Goal: Find specific page/section: Find specific page/section

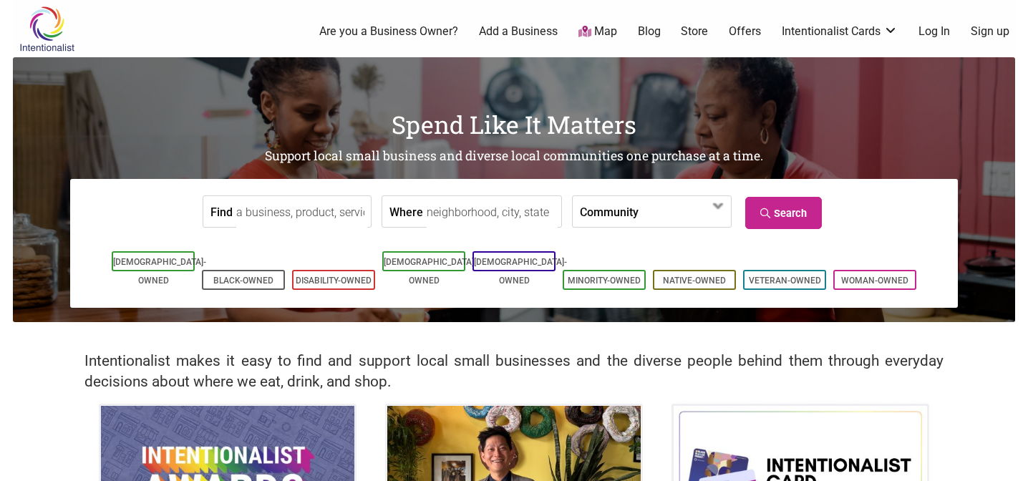
click at [454, 201] on input "Where" at bounding box center [492, 212] width 131 height 32
type input "Washington, USA"
click at [788, 213] on link "Search" at bounding box center [783, 213] width 77 height 32
click at [698, 219] on span at bounding box center [679, 212] width 62 height 24
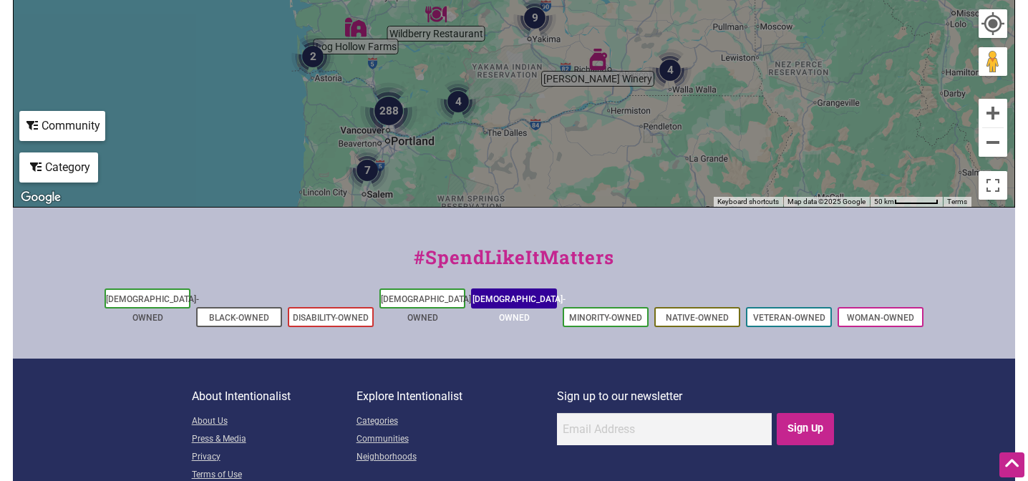
scroll to position [611, 0]
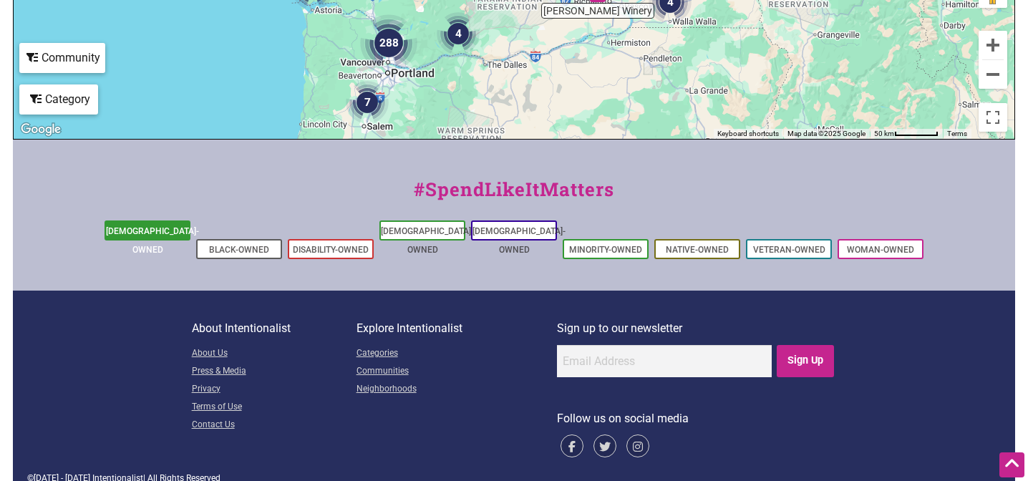
click at [181, 235] on li "[DEMOGRAPHIC_DATA]-Owned" at bounding box center [148, 230] width 86 height 20
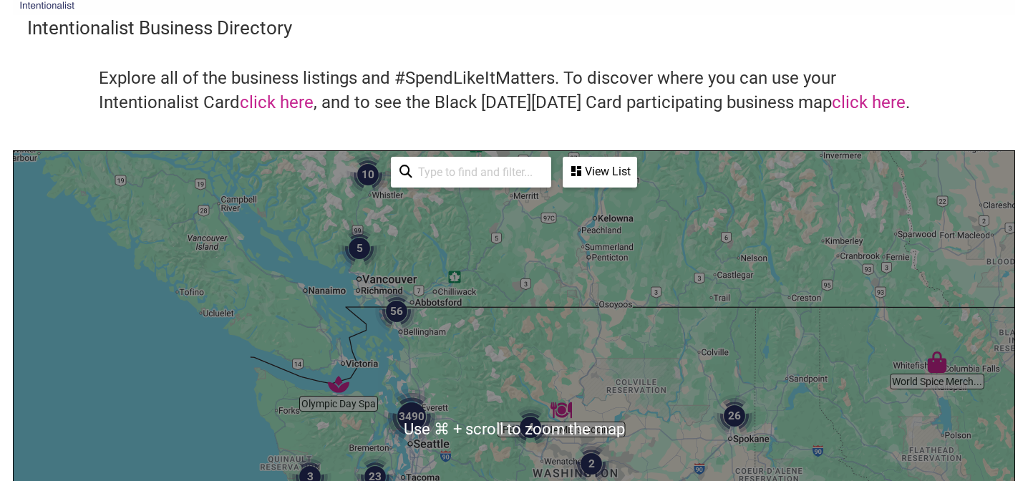
scroll to position [0, 0]
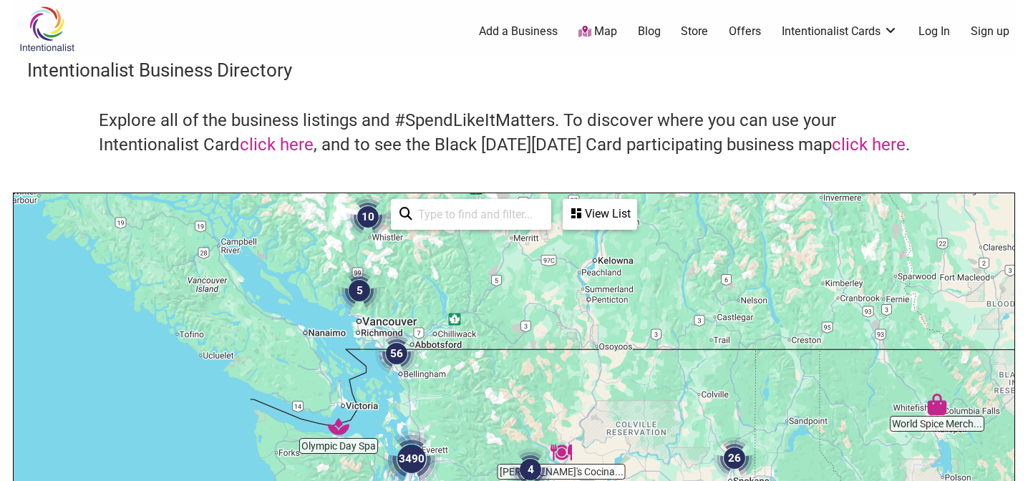
click at [601, 215] on div "View List" at bounding box center [600, 213] width 72 height 27
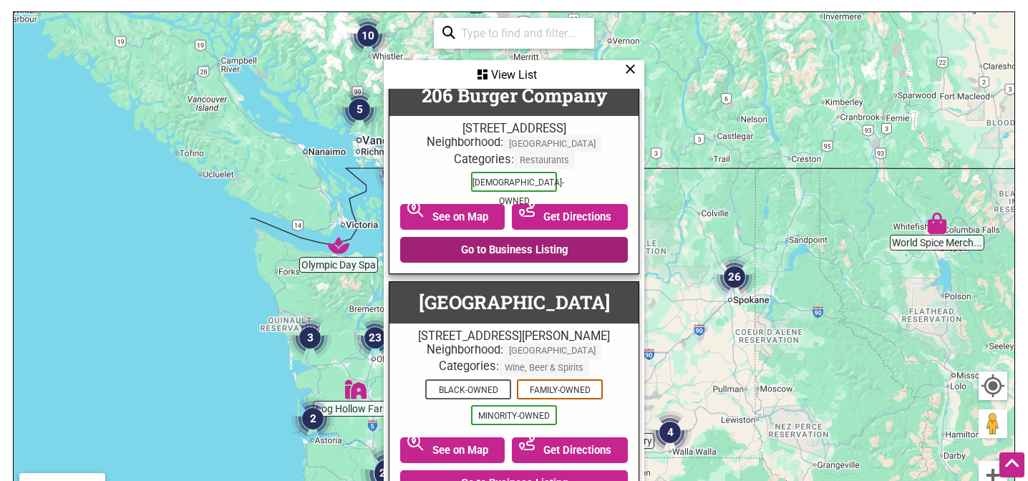
scroll to position [1466, 0]
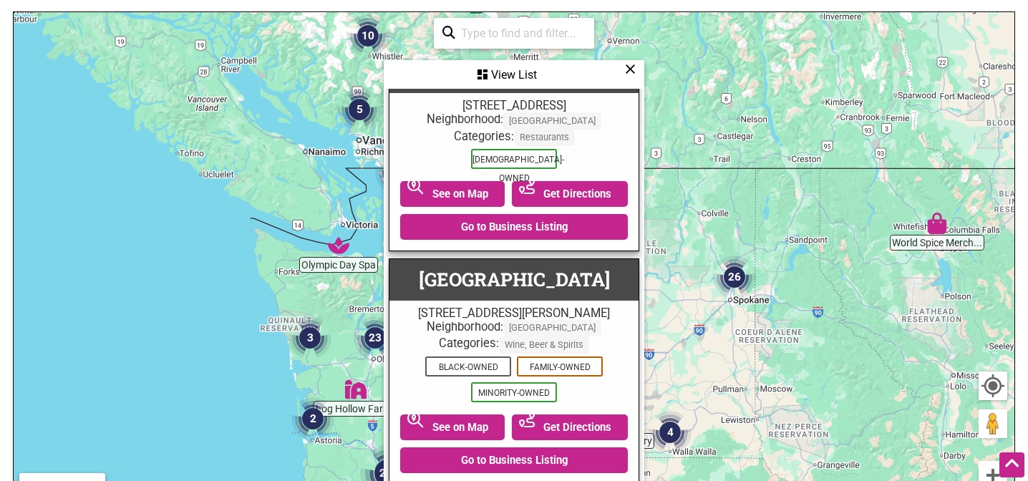
click at [567, 29] on input "search" at bounding box center [520, 33] width 130 height 28
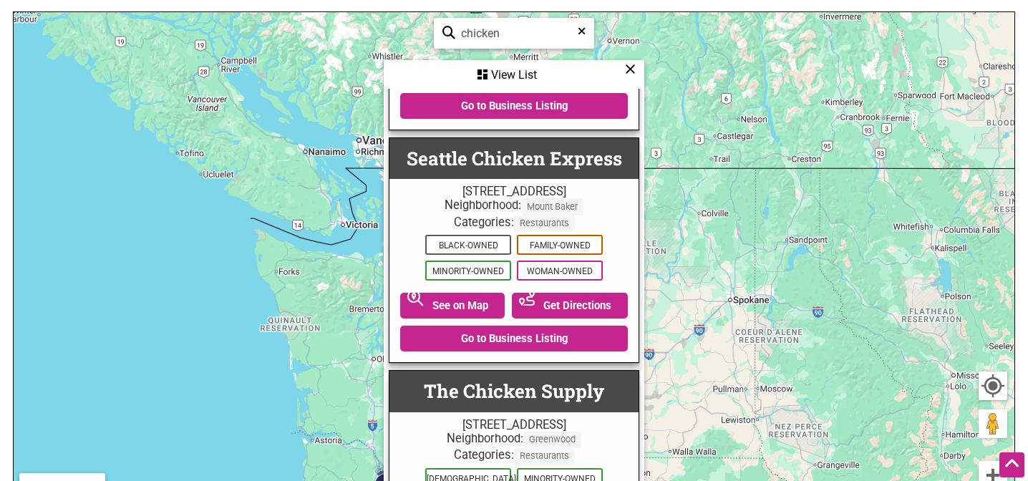
scroll to position [4703, 0]
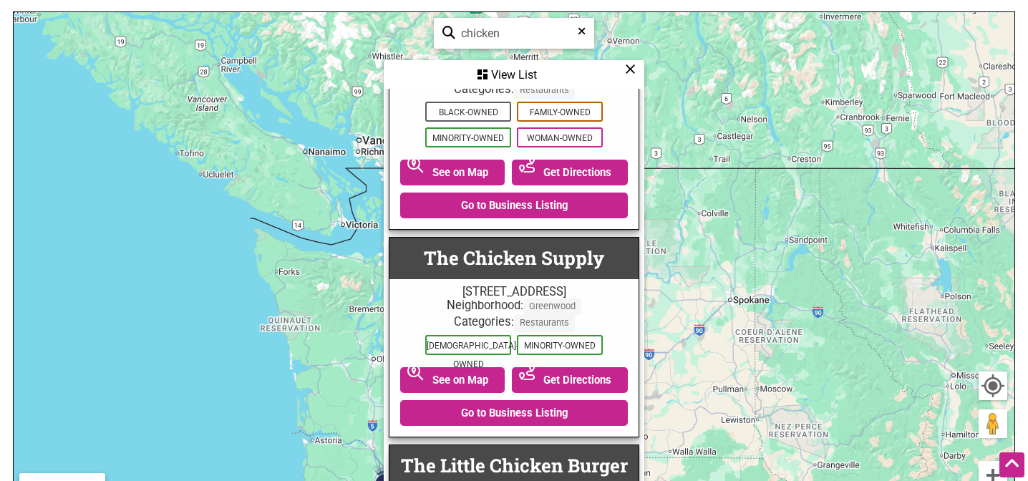
click at [528, 37] on input "chicken" at bounding box center [520, 33] width 130 height 28
click at [528, 38] on input "chicken" at bounding box center [520, 33] width 130 height 28
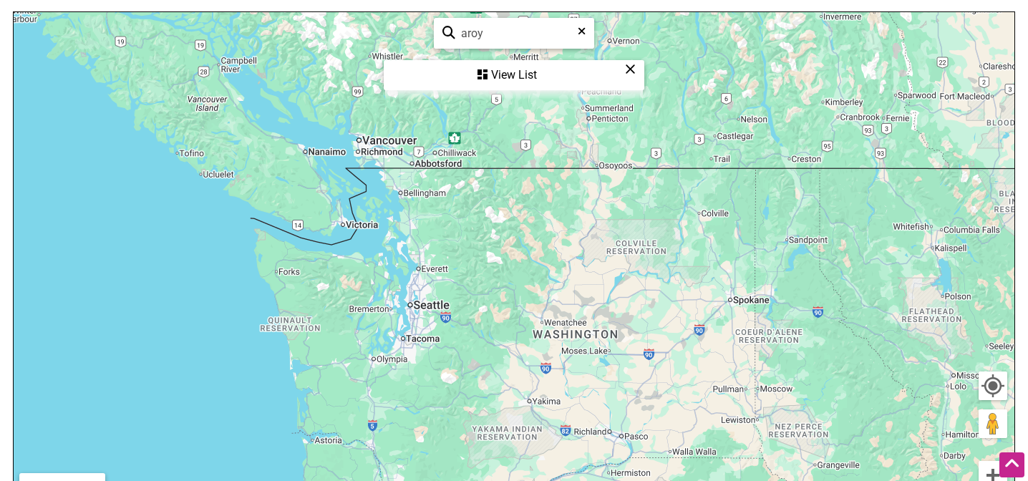
click at [511, 28] on input "aroy" at bounding box center [520, 33] width 130 height 28
type input "mak"
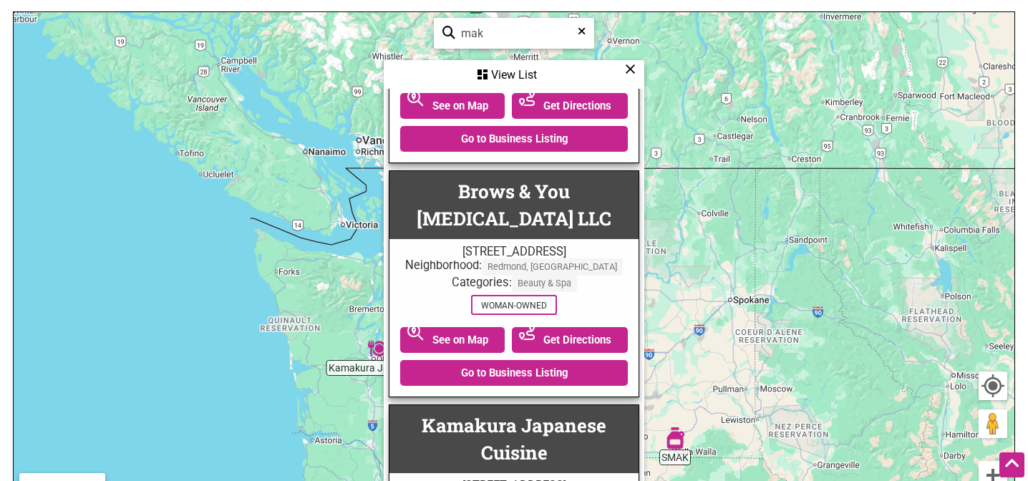
scroll to position [163, 0]
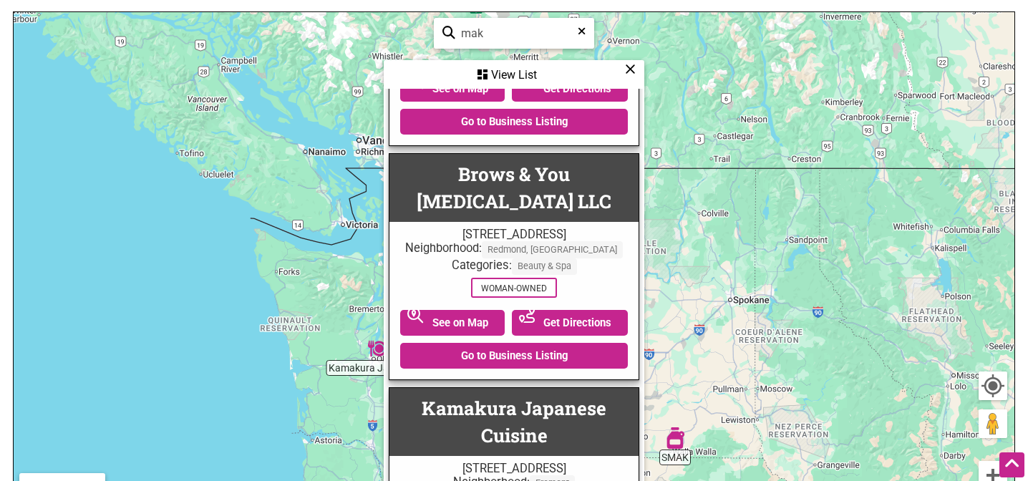
click at [586, 35] on div "mak See All" at bounding box center [514, 33] width 160 height 31
